Goal: Information Seeking & Learning: Learn about a topic

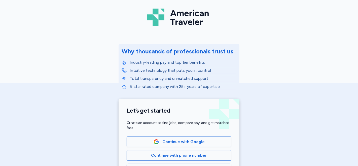
scroll to position [84, 0]
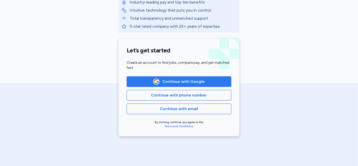
click at [173, 81] on span "Continue with Google" at bounding box center [183, 82] width 42 height 6
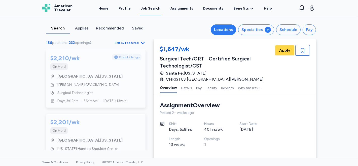
click at [226, 32] on div "Locations" at bounding box center [223, 30] width 19 height 6
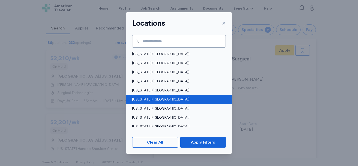
click at [141, 99] on span "[US_STATE] ([GEOGRAPHIC_DATA])" at bounding box center [177, 99] width 91 height 5
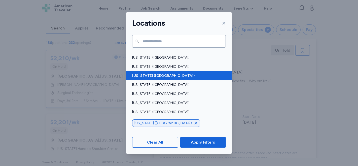
scroll to position [56, 0]
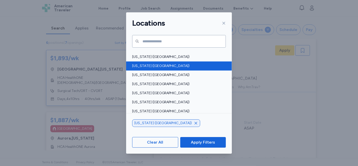
scroll to position [308, 0]
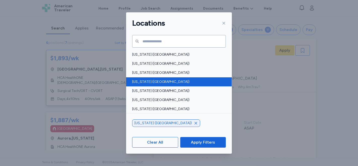
click at [147, 83] on span "[US_STATE] ([GEOGRAPHIC_DATA])" at bounding box center [177, 81] width 91 height 5
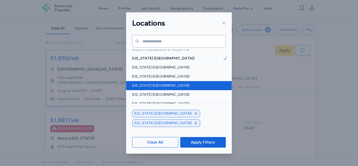
scroll to position [391, 0]
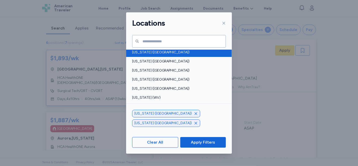
click at [155, 50] on span "[US_STATE] ([GEOGRAPHIC_DATA])" at bounding box center [177, 52] width 91 height 5
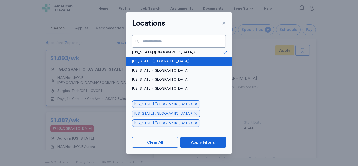
click at [150, 60] on span "[US_STATE] ([GEOGRAPHIC_DATA])" at bounding box center [177, 61] width 91 height 5
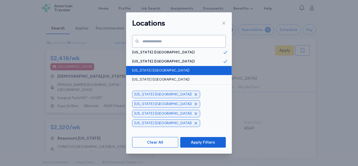
scroll to position [407, 0]
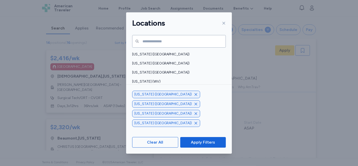
click at [172, 100] on span "[US_STATE] (WY)" at bounding box center [177, 99] width 91 height 5
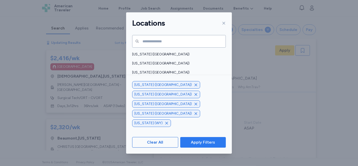
click at [200, 144] on span "Apply Filters" at bounding box center [203, 142] width 24 height 6
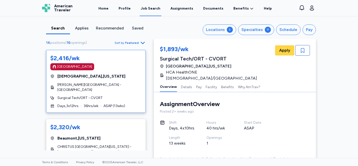
click at [109, 63] on div "$2,416/wk [GEOGRAPHIC_DATA]" at bounding box center [95, 62] width 91 height 16
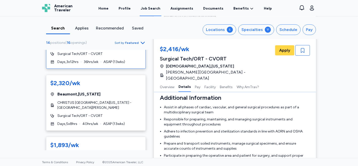
scroll to position [48, 0]
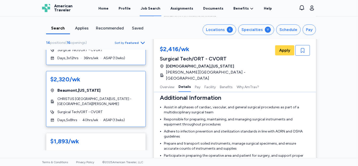
click at [92, 82] on div "$2,320/wk [GEOGRAPHIC_DATA] , [US_STATE] CHRISTUS [GEOGRAPHIC_DATA][US_STATE] -…" at bounding box center [96, 99] width 100 height 56
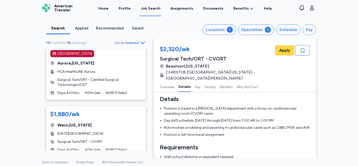
scroll to position [215, 0]
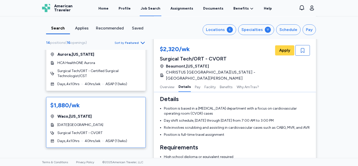
click at [115, 113] on div "[GEOGRAPHIC_DATA] , [US_STATE]" at bounding box center [95, 116] width 91 height 6
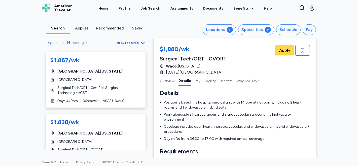
scroll to position [322, 0]
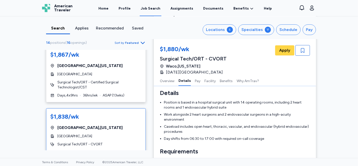
click at [114, 123] on div "$1,838/wk [GEOGRAPHIC_DATA] , [US_STATE][GEOGRAPHIC_DATA] Surgical Tech/ORT - C…" at bounding box center [96, 133] width 100 height 51
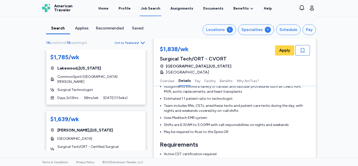
scroll to position [447, 0]
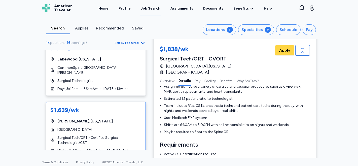
click at [108, 118] on div "[GEOGRAPHIC_DATA] , [US_STATE]" at bounding box center [95, 121] width 91 height 6
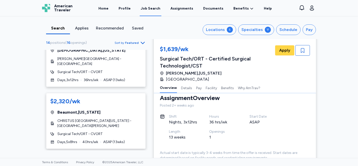
scroll to position [33, 0]
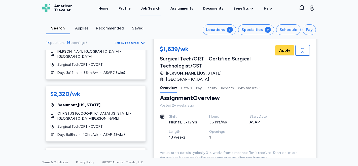
click at [148, 67] on div "14 positions ( 16 openings ) Sort by Featured $2,416/wk [GEOGRAPHIC_DATA] , [US…" at bounding box center [96, 95] width 116 height 111
click at [266, 28] on icon at bounding box center [268, 30] width 4 height 4
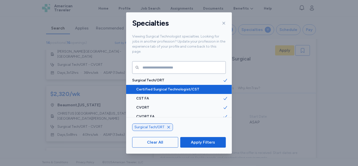
click at [223, 87] on icon at bounding box center [225, 89] width 5 height 5
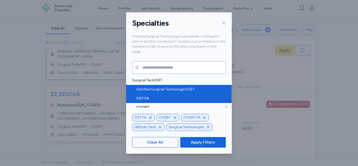
click at [223, 96] on icon at bounding box center [225, 98] width 5 height 5
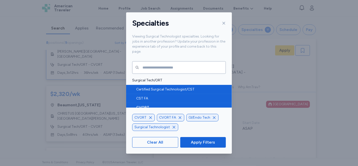
drag, startPoint x: 221, startPoint y: 99, endPoint x: 221, endPoint y: 105, distance: 6.0
click at [223, 103] on span at bounding box center [227, 107] width 9 height 9
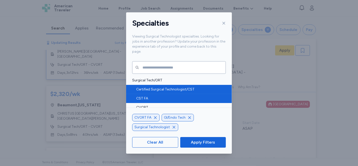
scroll to position [13, 0]
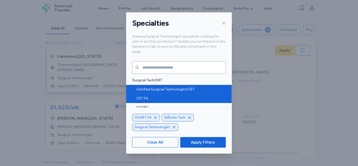
click at [167, 87] on span "Certified Surgical Technologist/CST" at bounding box center [179, 89] width 87 height 5
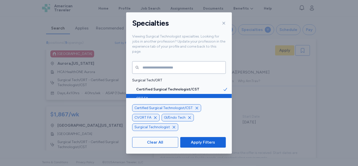
scroll to position [33, 0]
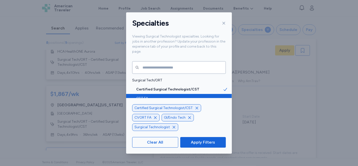
drag, startPoint x: 156, startPoint y: 117, endPoint x: 159, endPoint y: 116, distance: 3.0
click at [156, 117] on icon "button" at bounding box center [155, 118] width 4 height 4
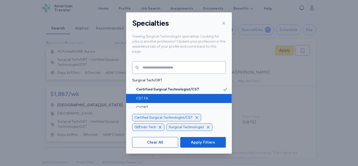
click at [160, 127] on icon "button" at bounding box center [160, 127] width 3 height 3
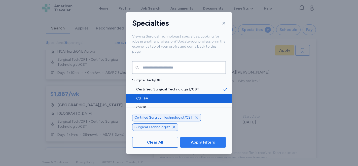
click at [202, 142] on span "Apply Filters" at bounding box center [203, 142] width 24 height 6
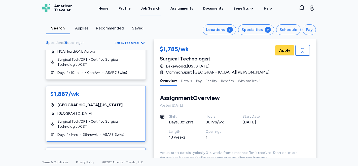
click at [96, 107] on div "[GEOGRAPHIC_DATA] , [US_STATE]" at bounding box center [95, 105] width 91 height 6
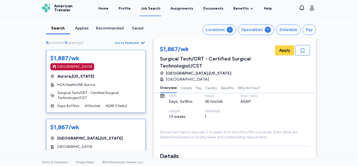
click at [102, 82] on div "$1,887/wk [GEOGRAPHIC_DATA] [GEOGRAPHIC_DATA] , [US_STATE] HCA HealthONE Aurora…" at bounding box center [96, 81] width 100 height 63
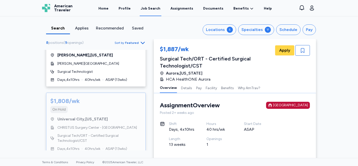
click at [128, 133] on span "Surgical Tech/ORT - Certified Surgical Technologist/CST" at bounding box center [99, 138] width 84 height 10
